Goal: Information Seeking & Learning: Learn about a topic

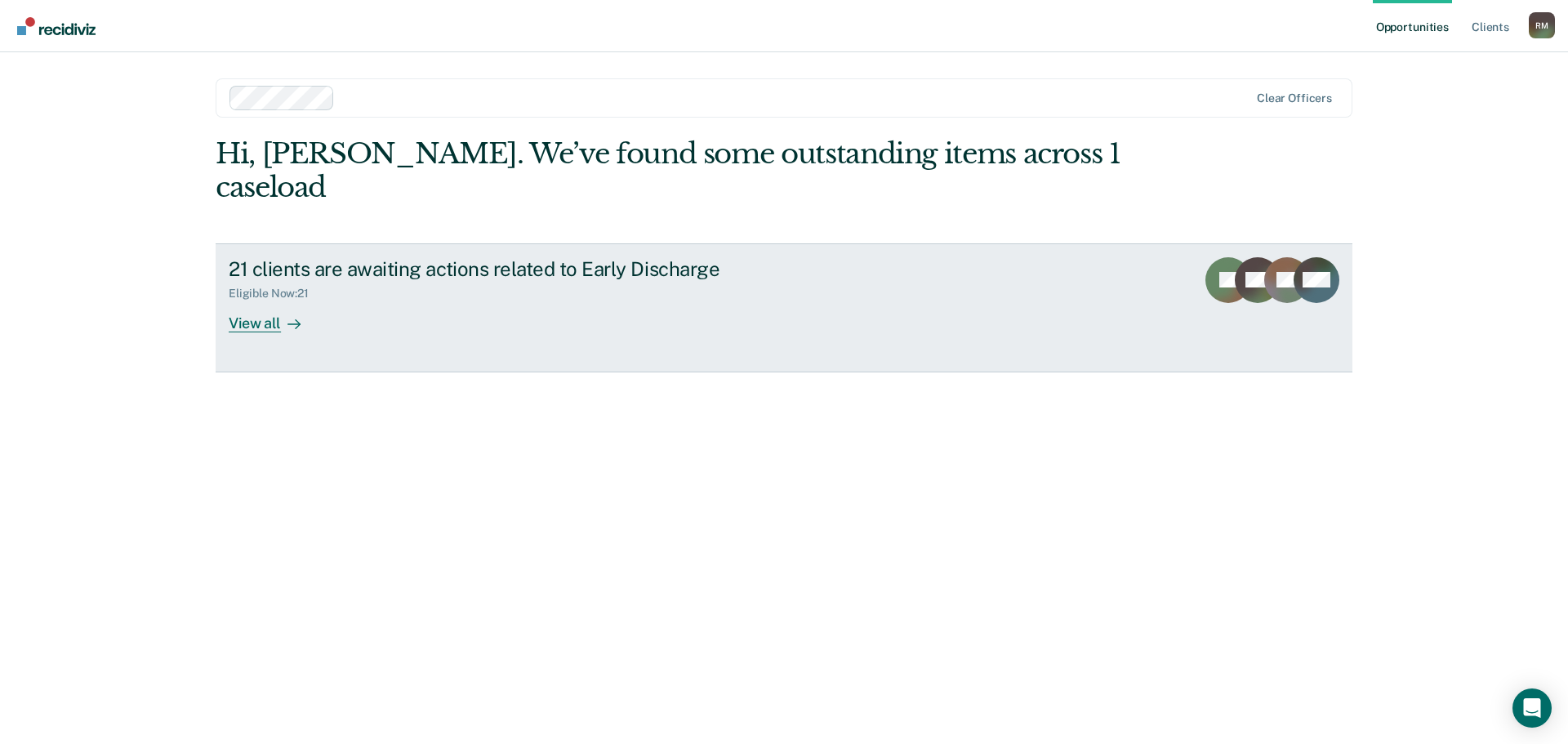
click at [260, 300] on div "View all" at bounding box center [274, 316] width 91 height 32
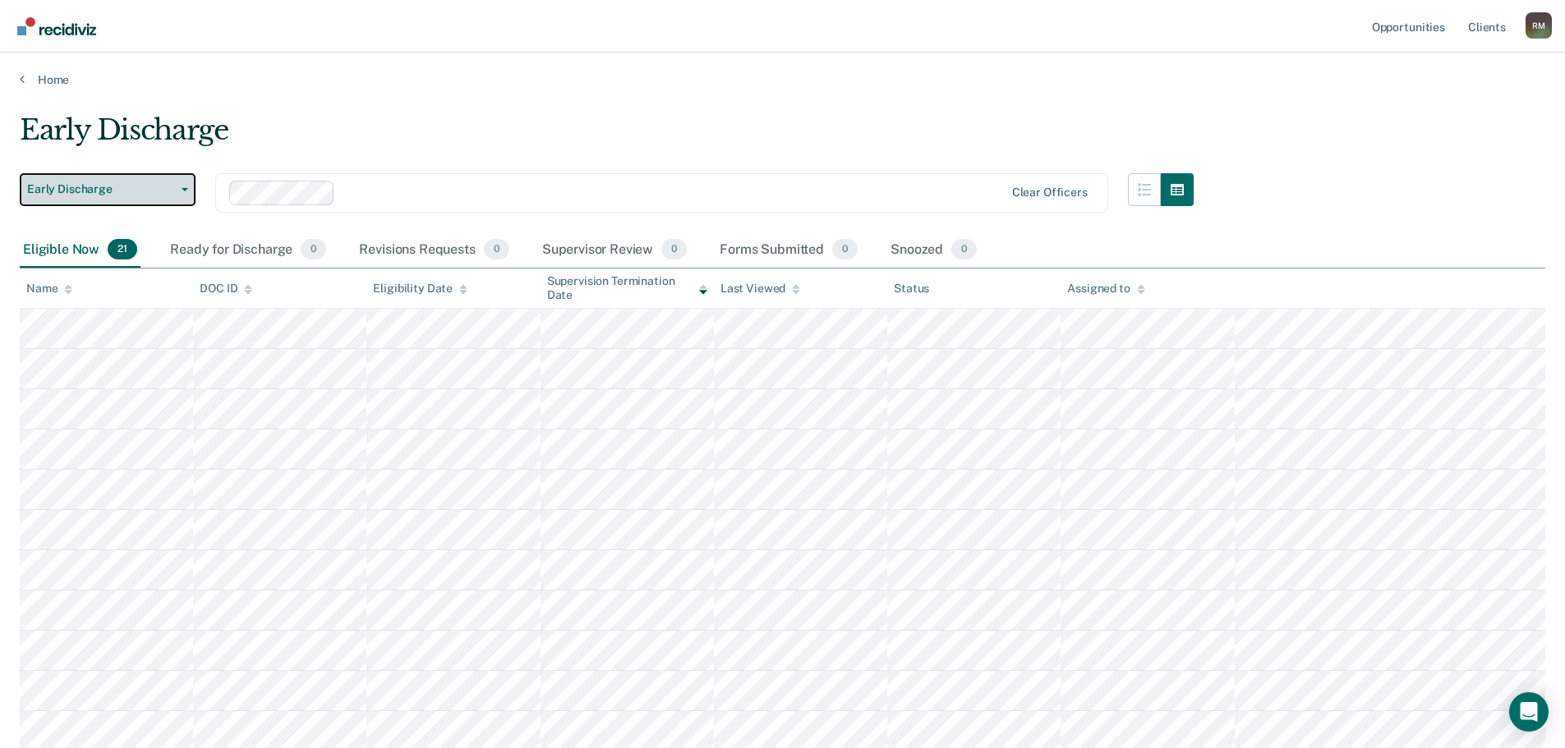
click at [185, 191] on icon "button" at bounding box center [185, 189] width 7 height 3
click at [185, 191] on button "Early Discharge" at bounding box center [108, 189] width 176 height 33
click at [1484, 27] on link "Client s" at bounding box center [1487, 26] width 44 height 53
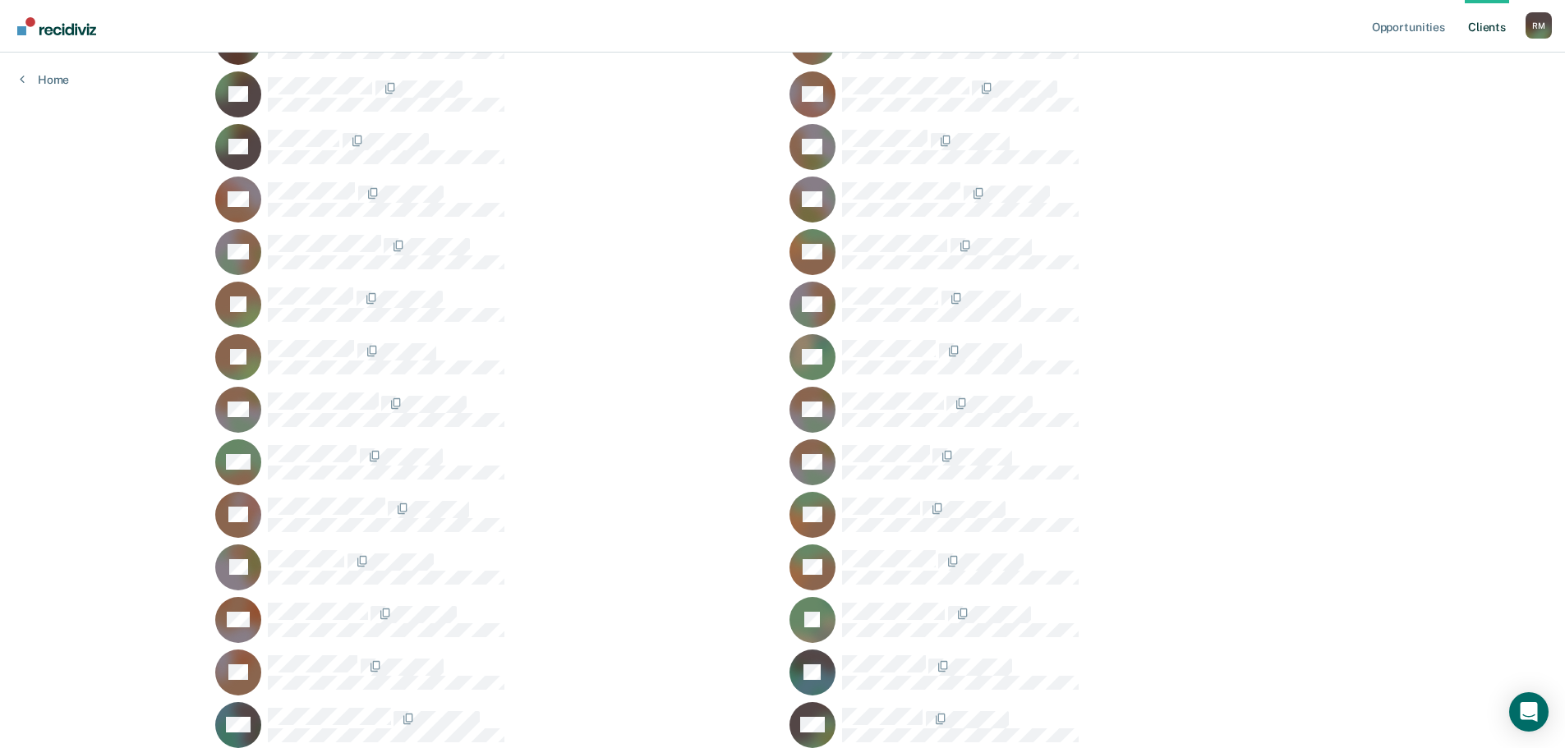
scroll to position [2218, 0]
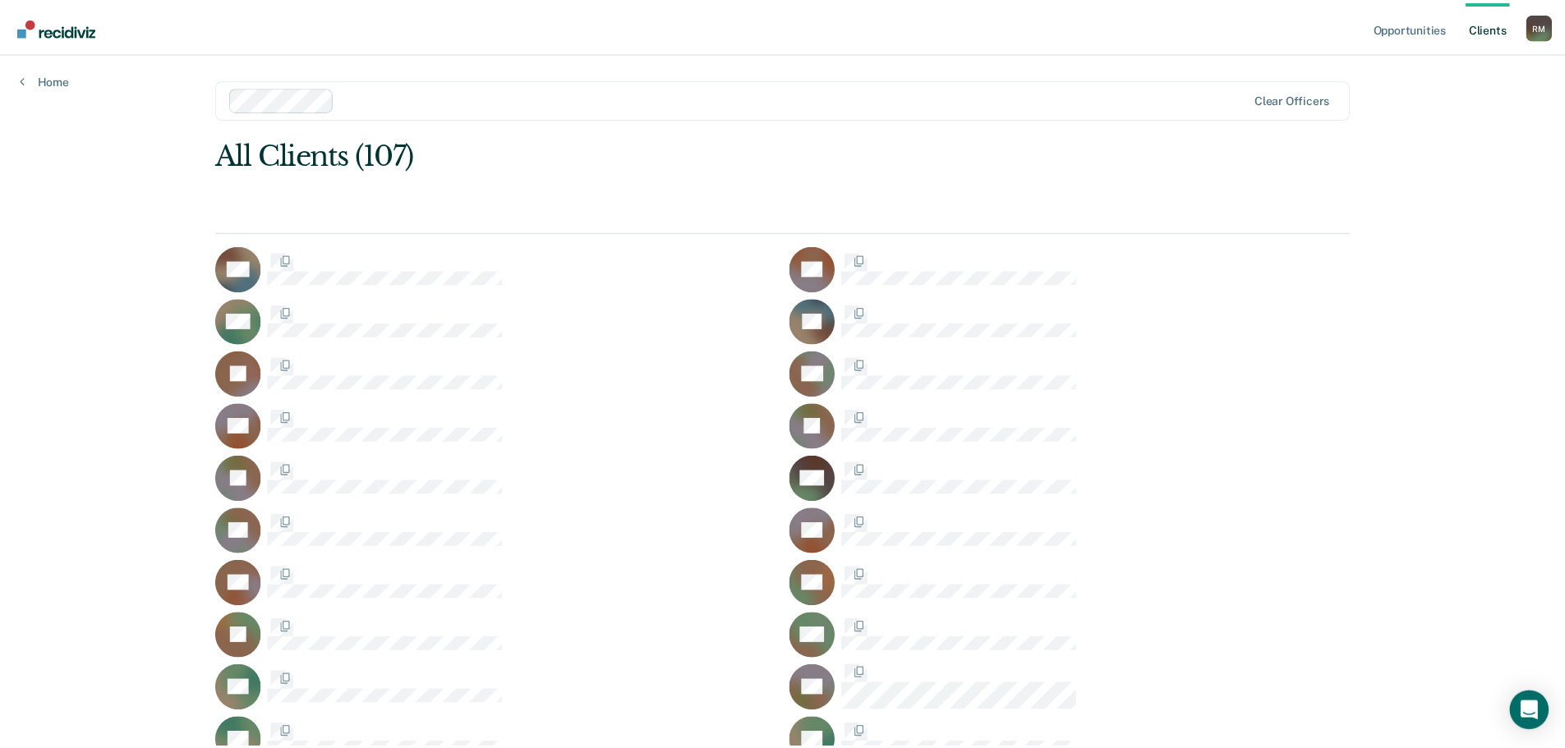
scroll to position [2218, 0]
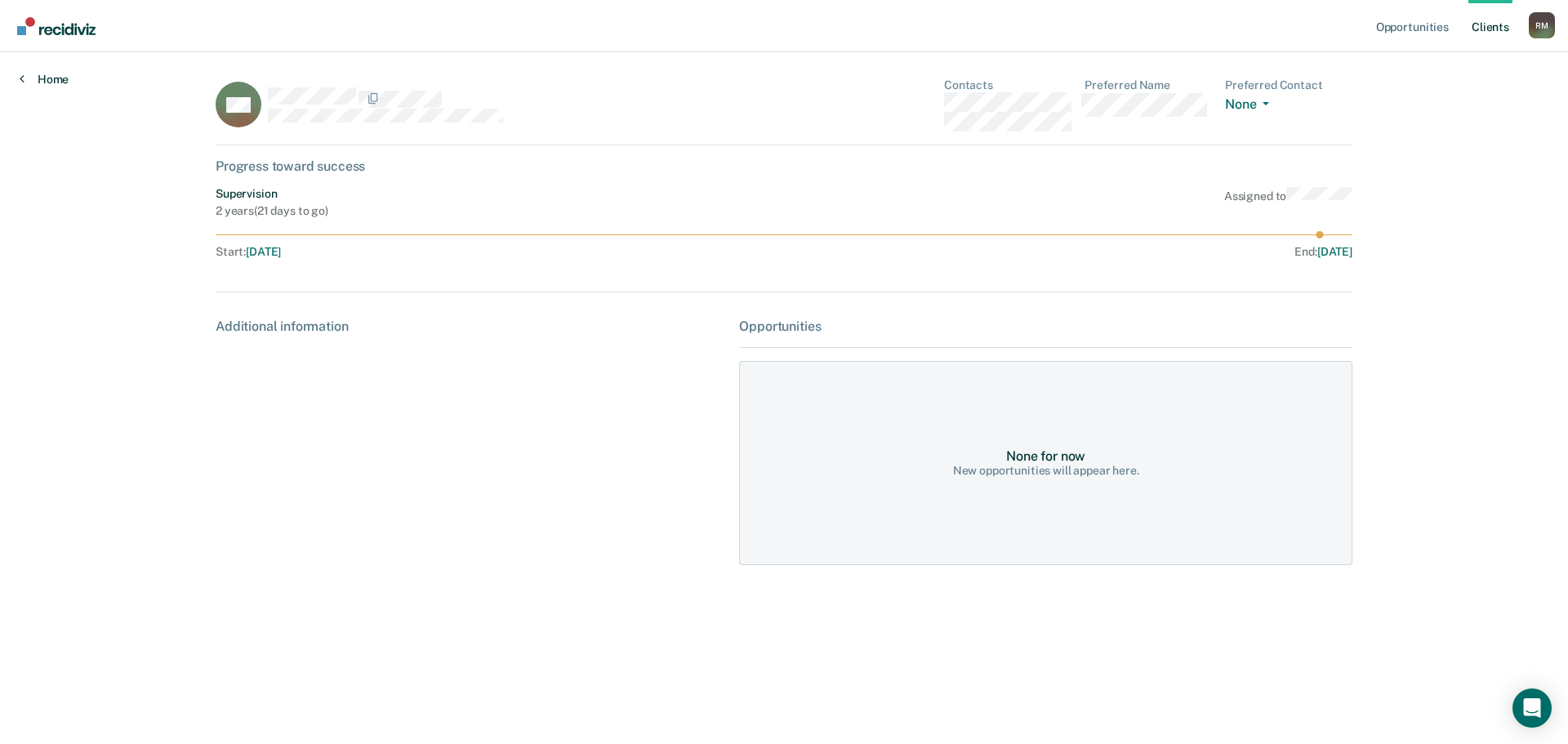
click at [42, 78] on link "Home" at bounding box center [44, 79] width 49 height 15
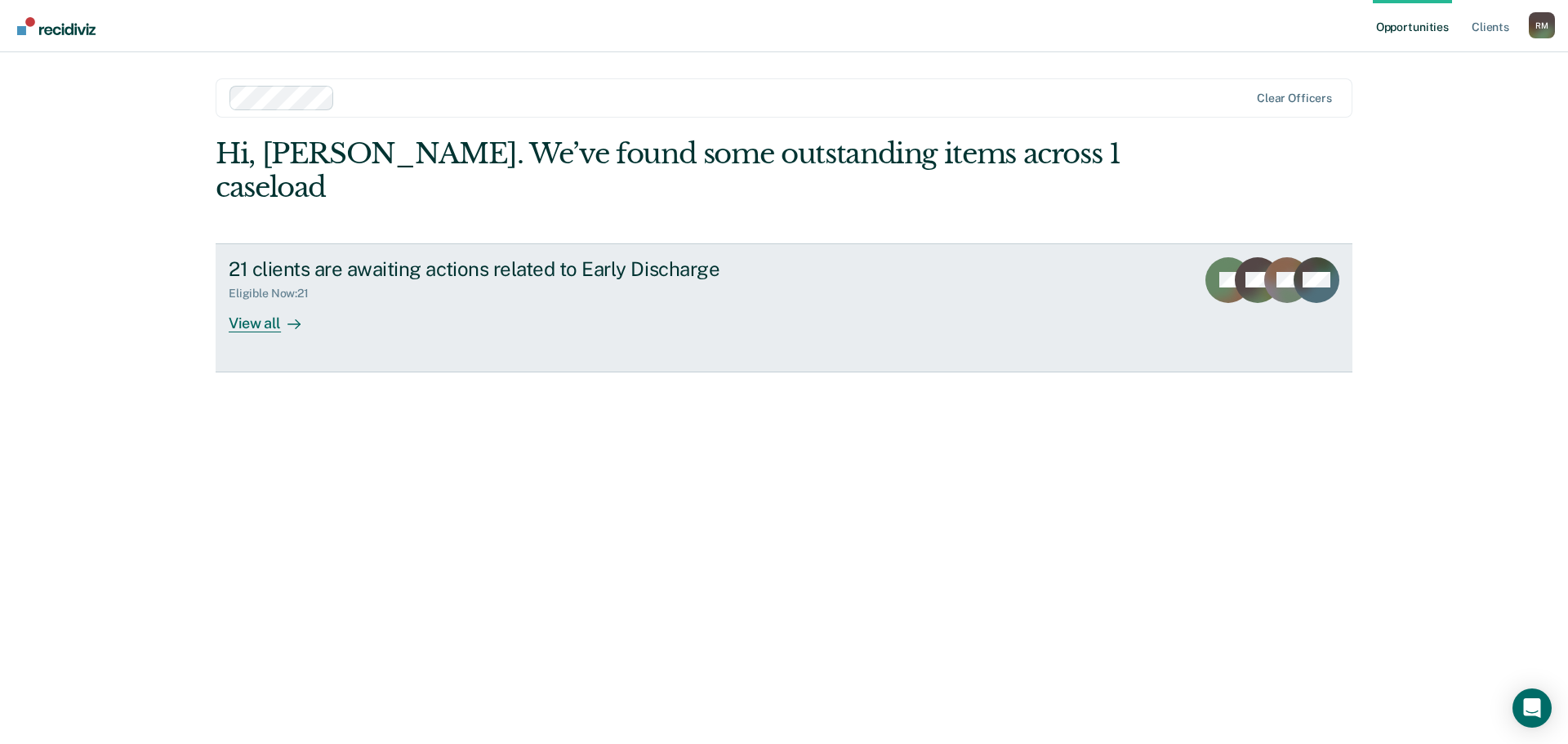
click at [244, 300] on div "View all" at bounding box center [274, 316] width 91 height 32
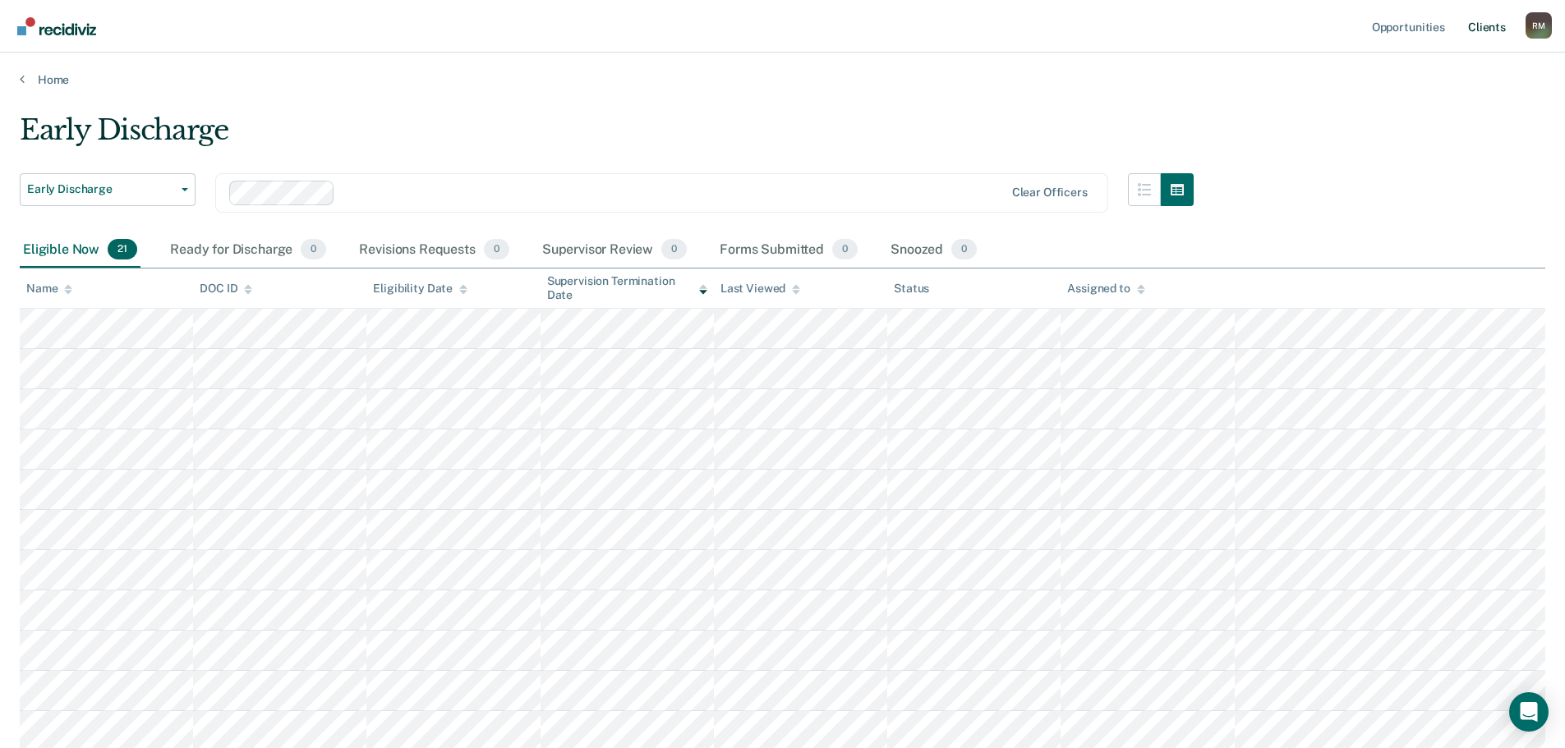
click at [1471, 30] on link "Client s" at bounding box center [1487, 26] width 44 height 53
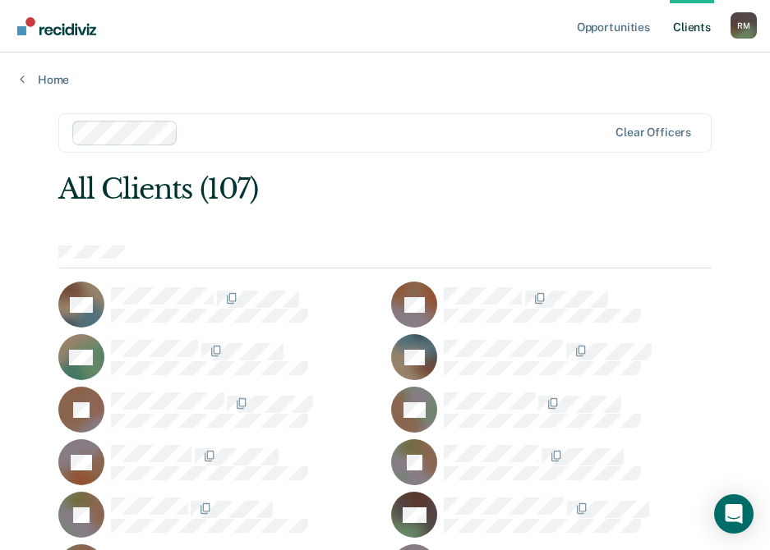
click at [683, 534] on div "MB" at bounding box center [551, 515] width 320 height 46
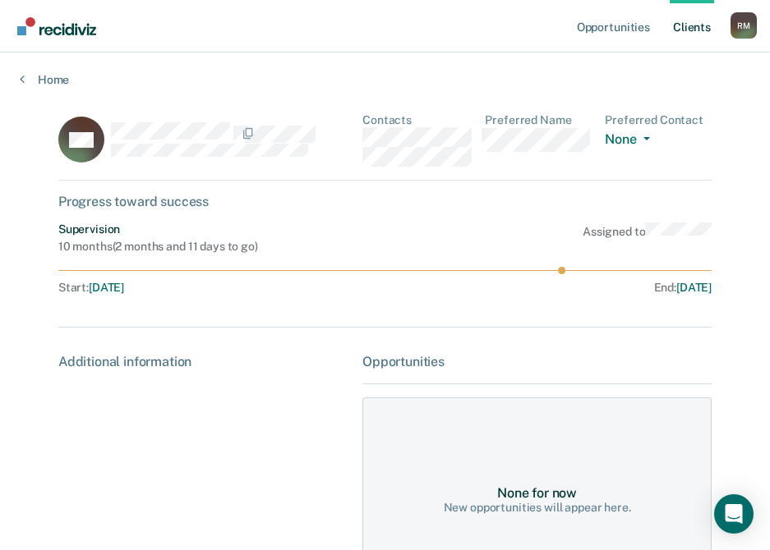
click at [691, 31] on link "Client s" at bounding box center [692, 26] width 44 height 53
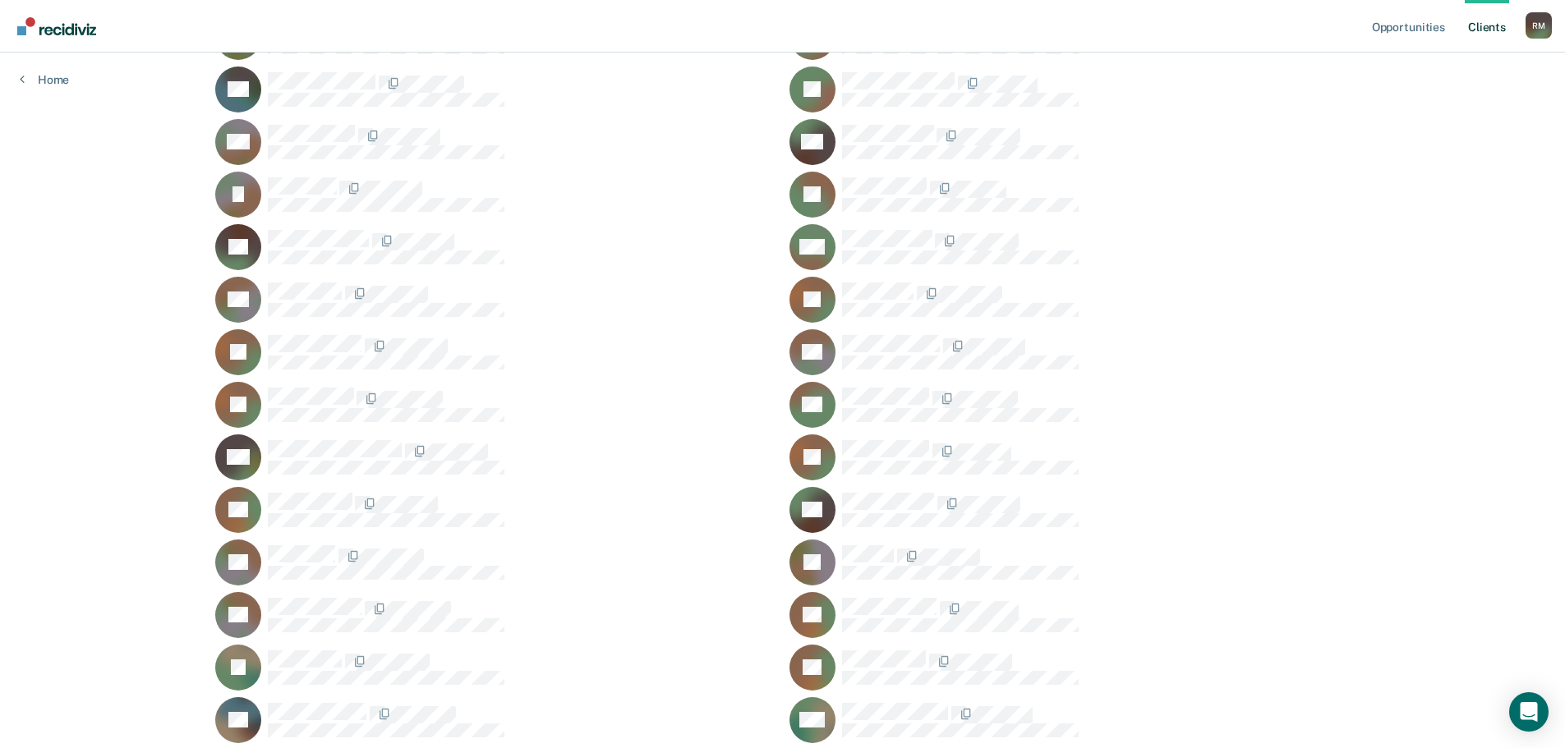
scroll to position [1232, 0]
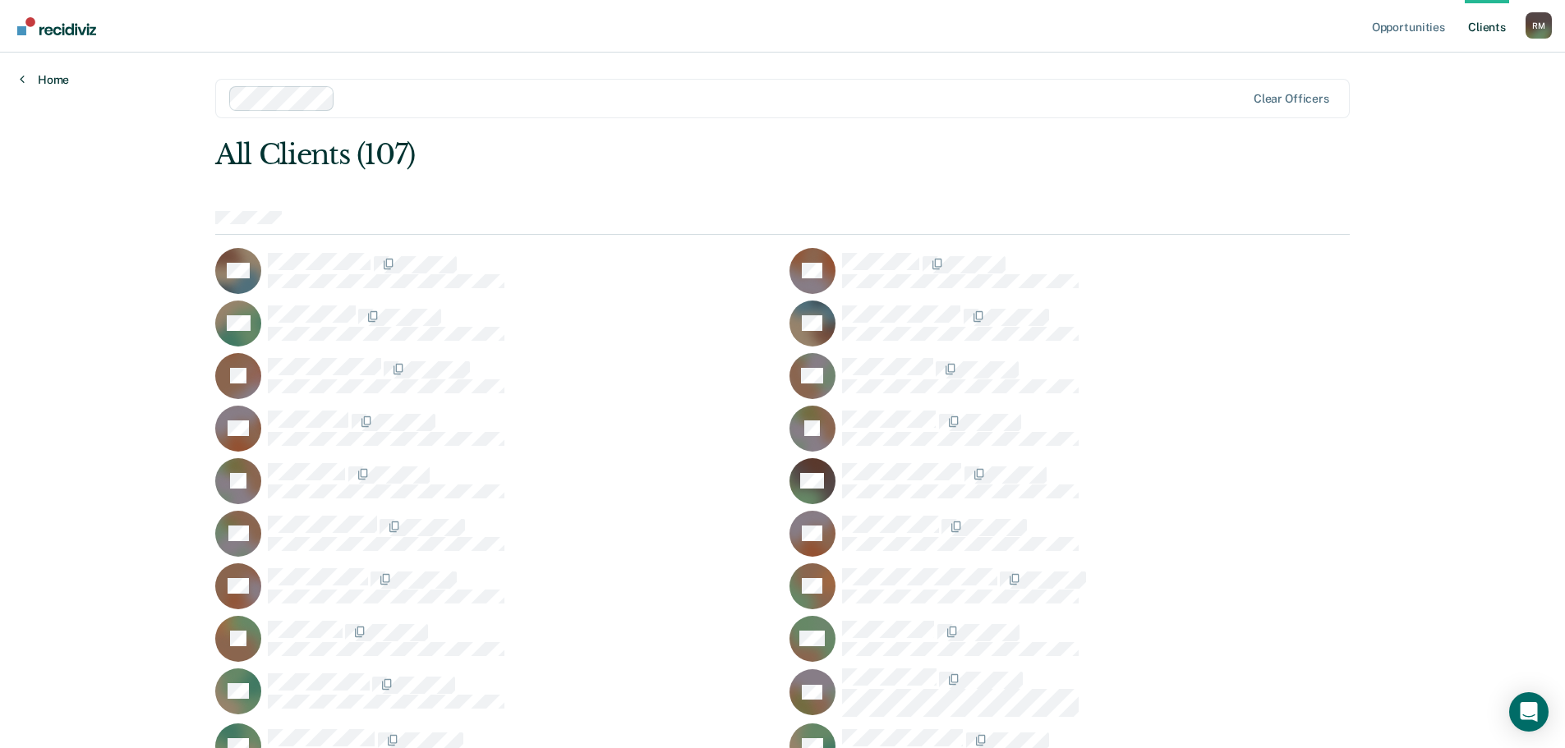
click at [56, 74] on link "Home" at bounding box center [44, 79] width 49 height 15
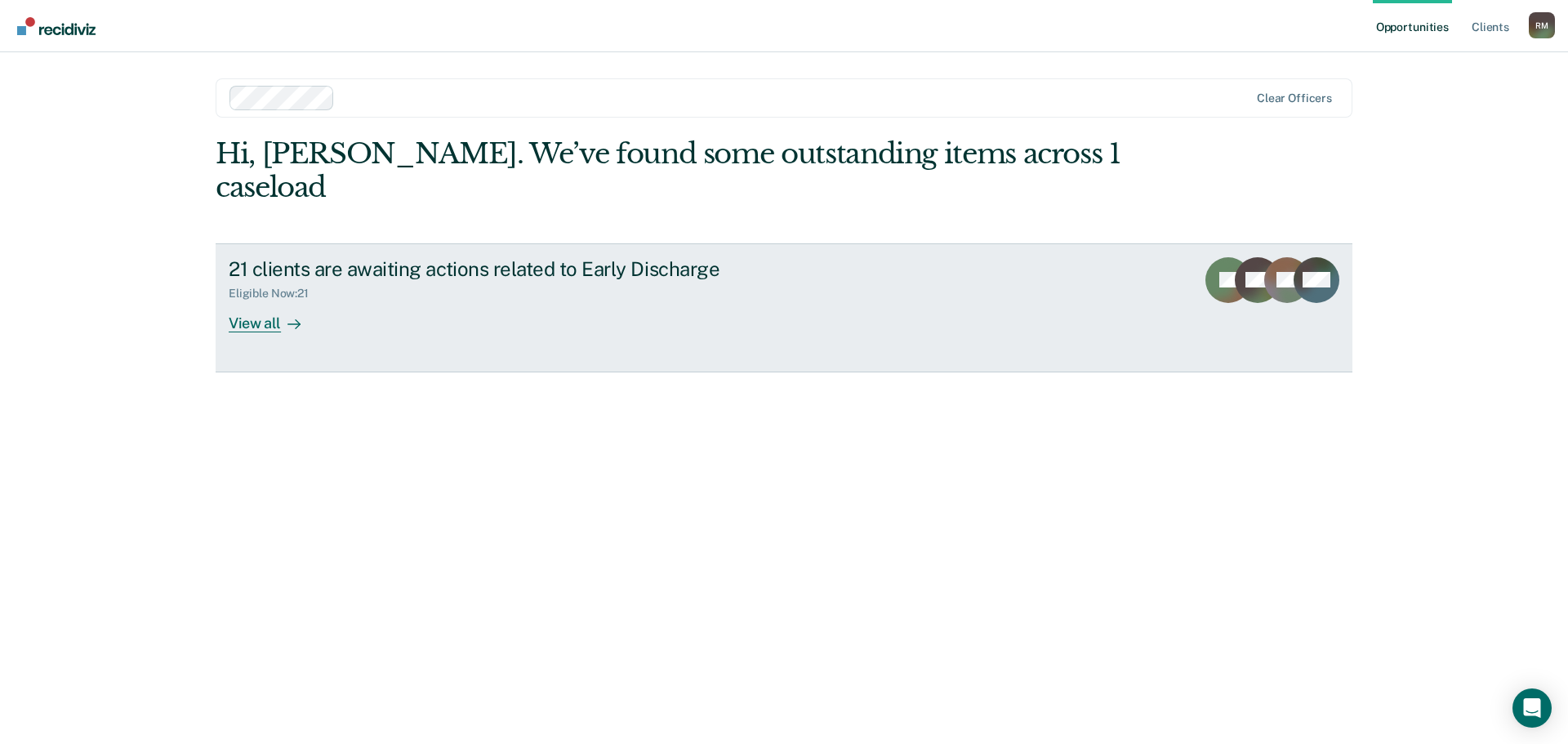
click at [266, 300] on div "View all" at bounding box center [274, 316] width 91 height 32
